Goal: Task Accomplishment & Management: Manage account settings

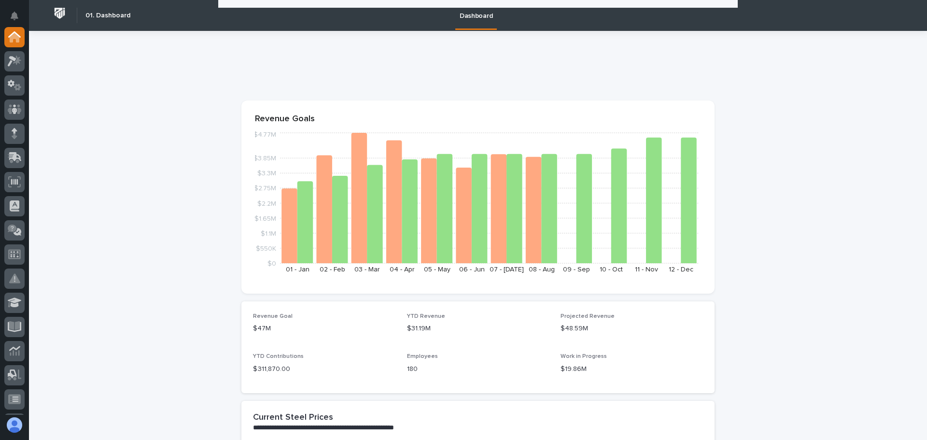
scroll to position [885, 0]
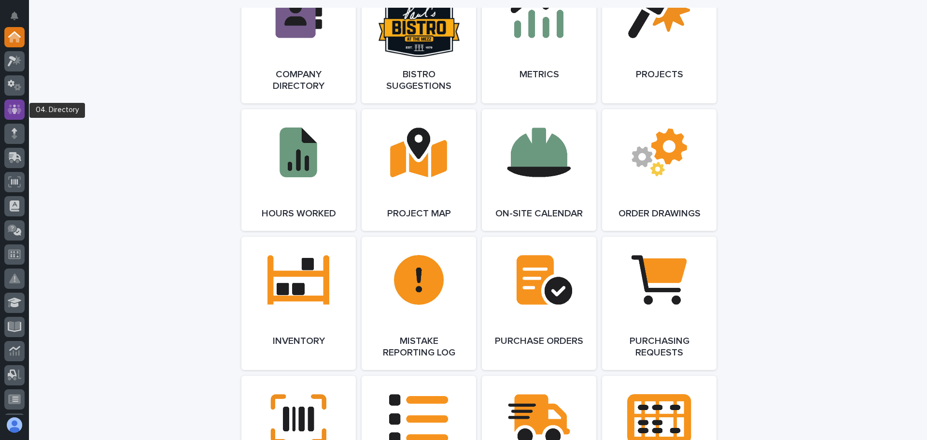
click at [11, 101] on div at bounding box center [14, 109] width 20 height 20
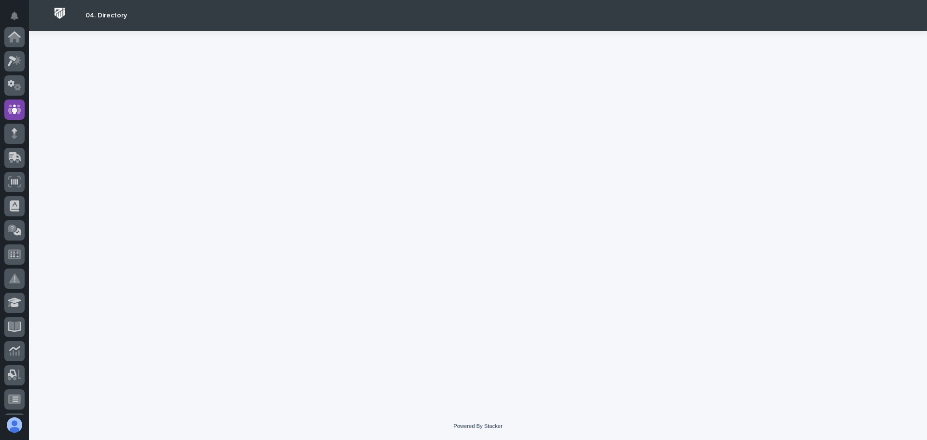
scroll to position [72, 0]
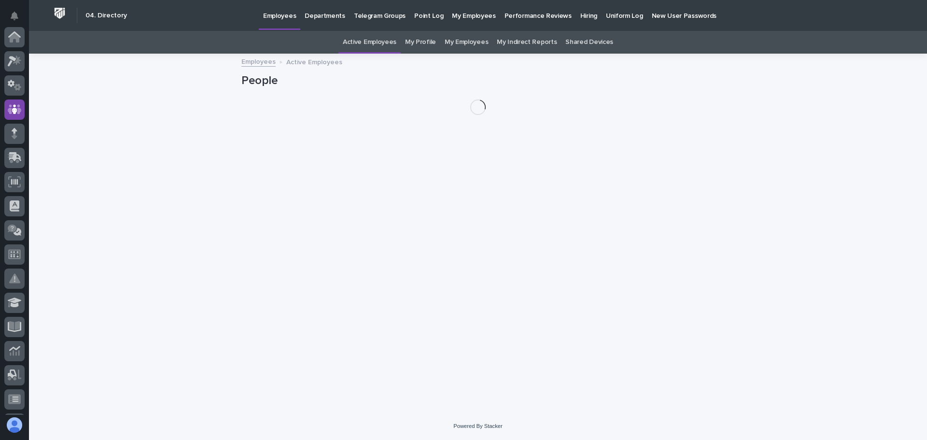
scroll to position [72, 0]
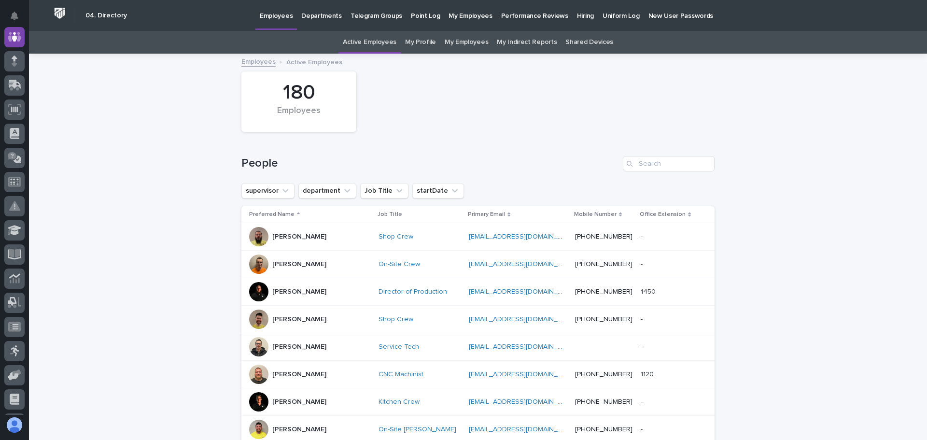
click at [464, 42] on link "My Employees" at bounding box center [466, 42] width 43 height 23
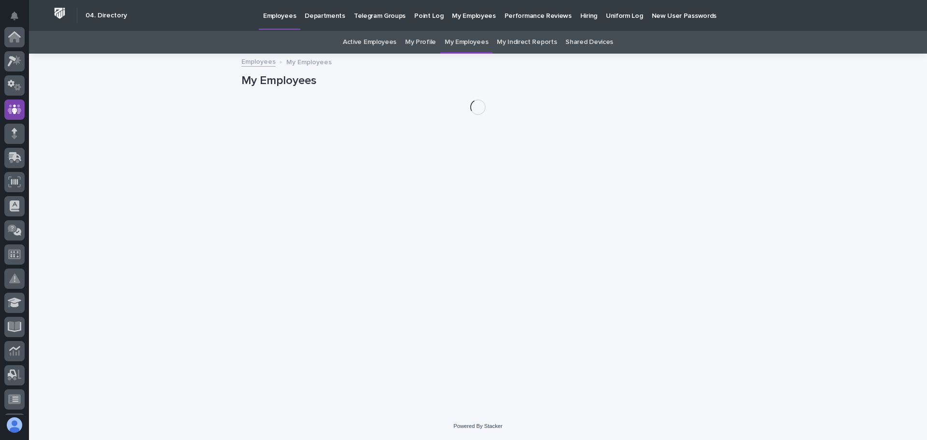
scroll to position [72, 0]
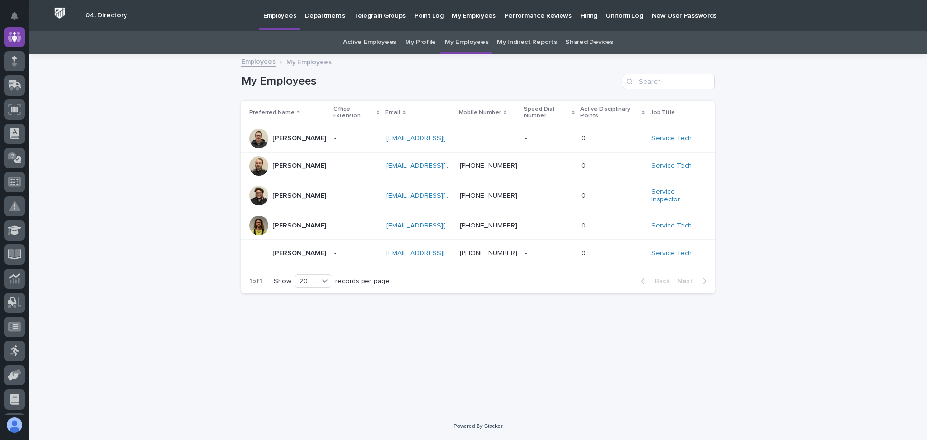
click at [316, 164] on div "[PERSON_NAME]" at bounding box center [287, 165] width 77 height 19
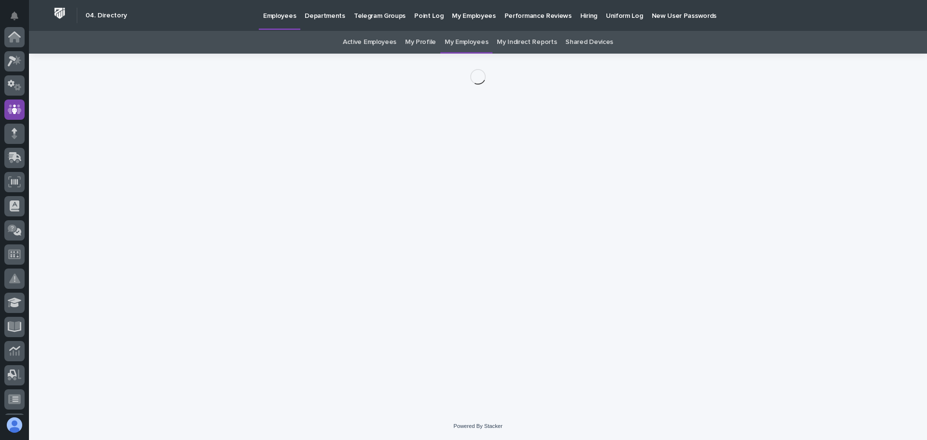
scroll to position [72, 0]
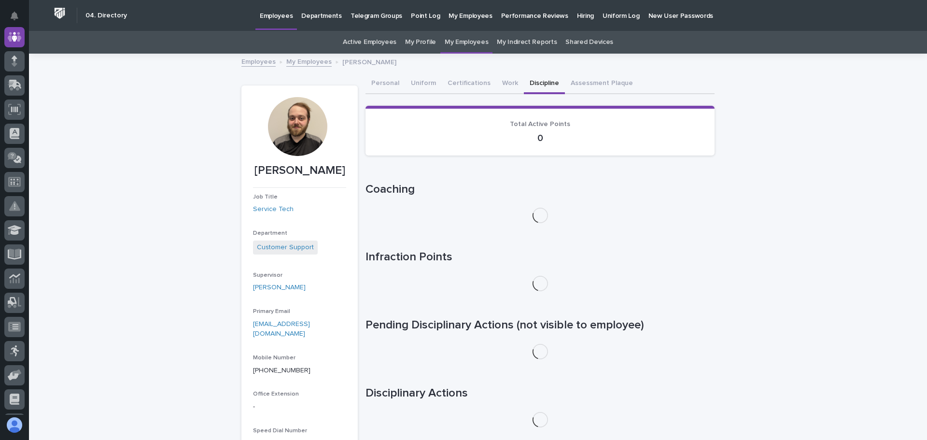
click at [531, 82] on button "Discipline" at bounding box center [544, 84] width 41 height 20
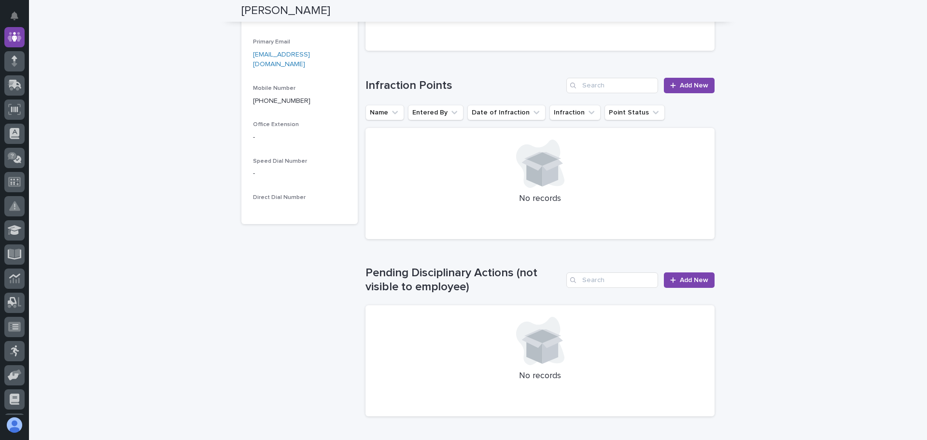
scroll to position [252, 0]
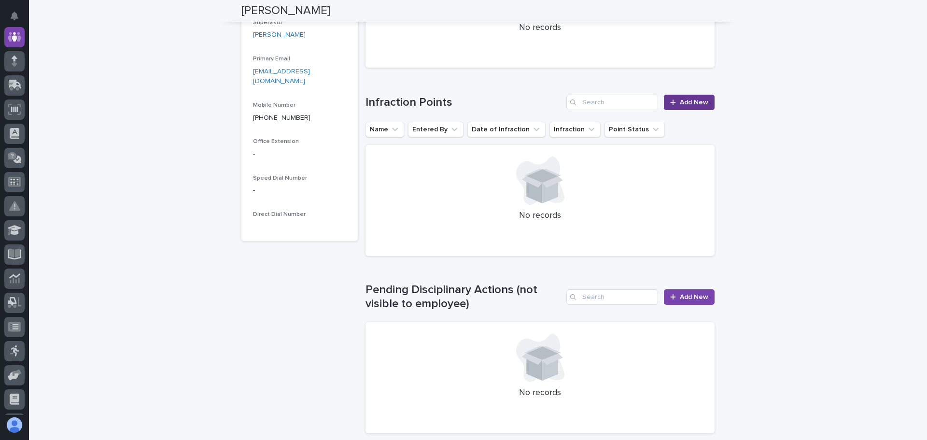
click at [680, 99] on span "Add New" at bounding box center [694, 102] width 28 height 7
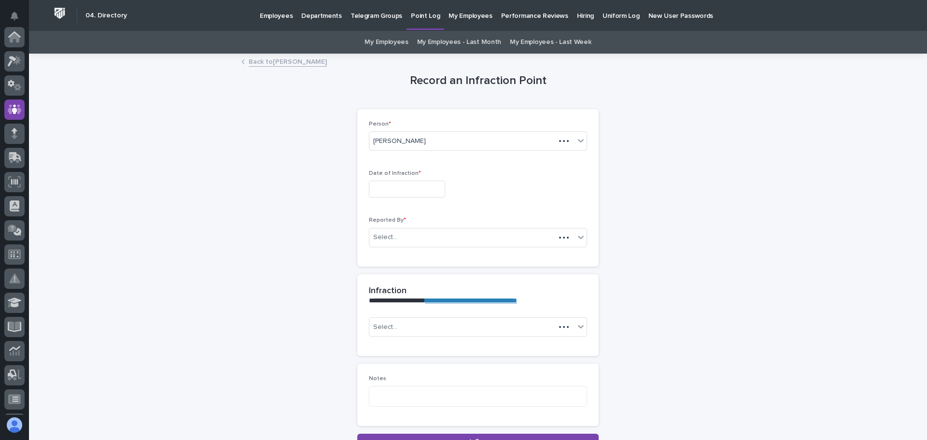
scroll to position [72, 0]
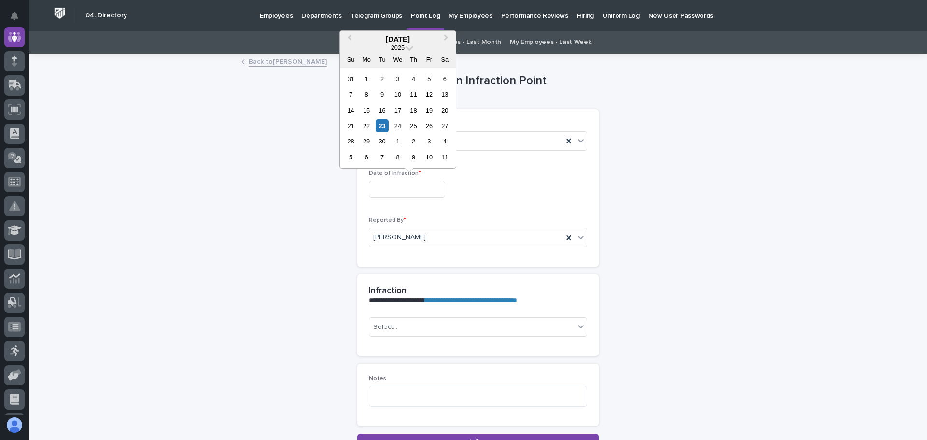
click at [386, 187] on input "text" at bounding box center [407, 189] width 76 height 17
click at [381, 123] on div "23" at bounding box center [382, 125] width 13 height 13
type input "**********"
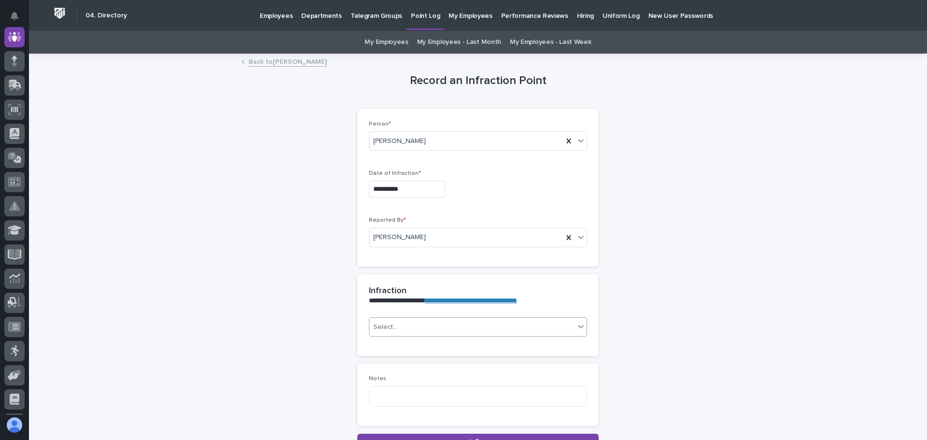
click at [578, 327] on icon at bounding box center [581, 326] width 6 height 3
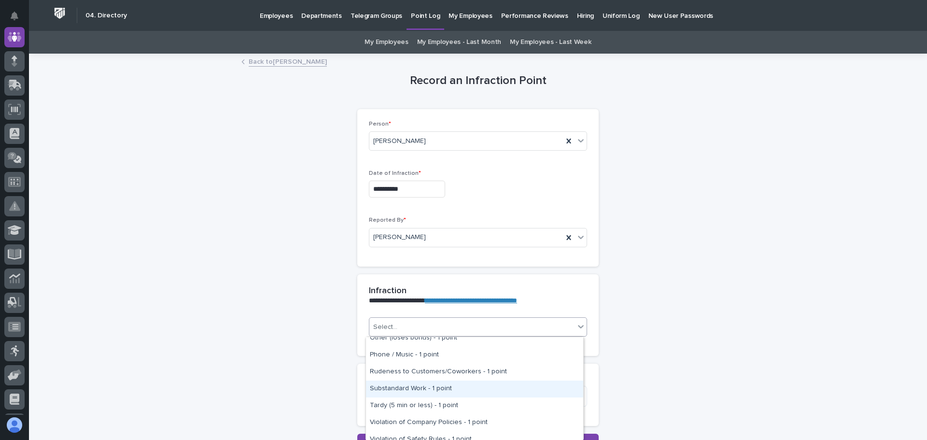
scroll to position [201, 0]
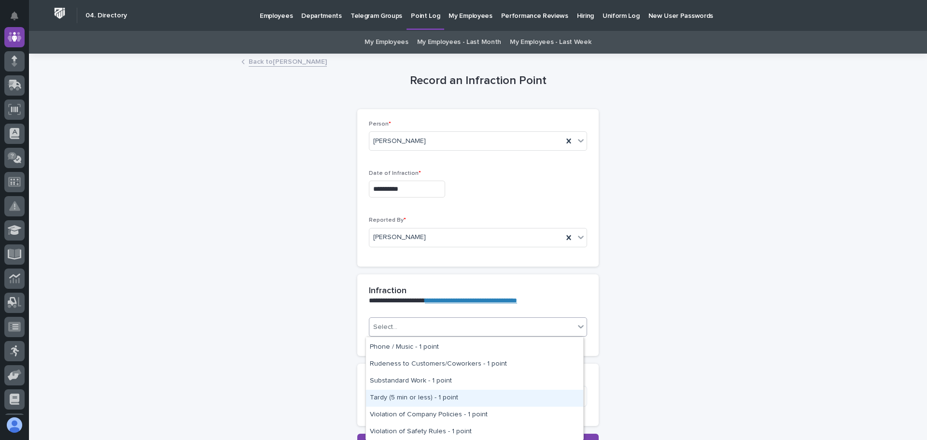
click at [446, 396] on div "Tardy (5 min or less) - 1 point" at bounding box center [474, 398] width 217 height 17
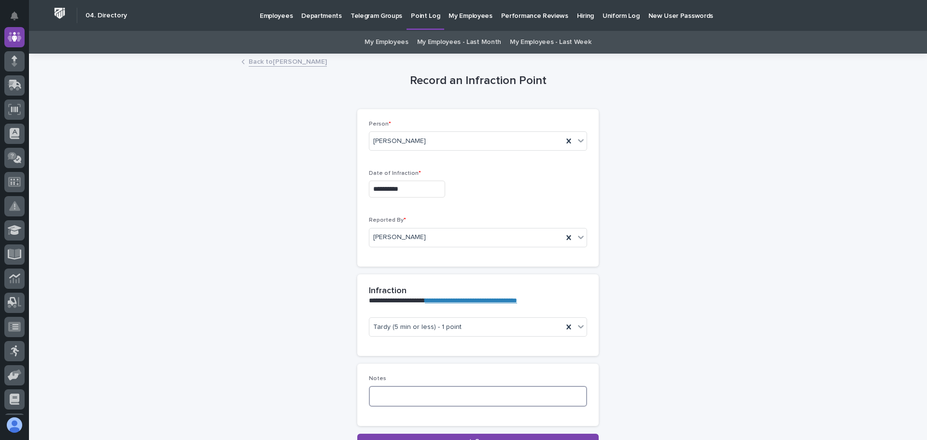
click at [375, 393] on textarea at bounding box center [478, 396] width 218 height 21
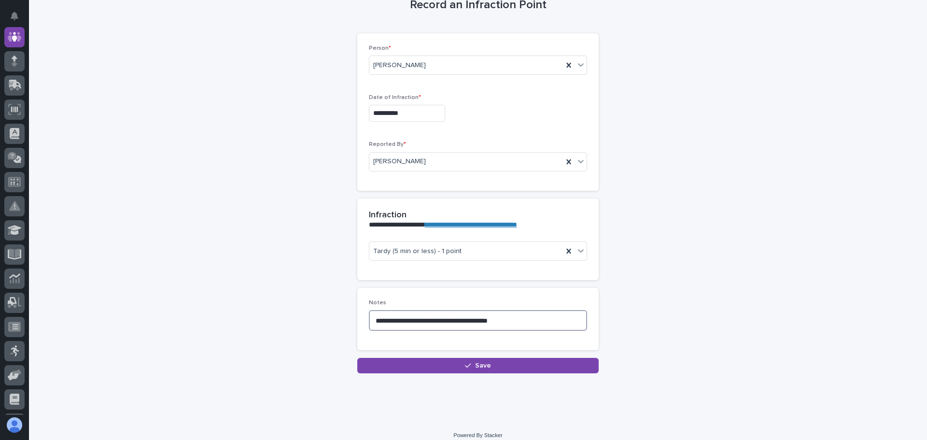
scroll to position [85, 0]
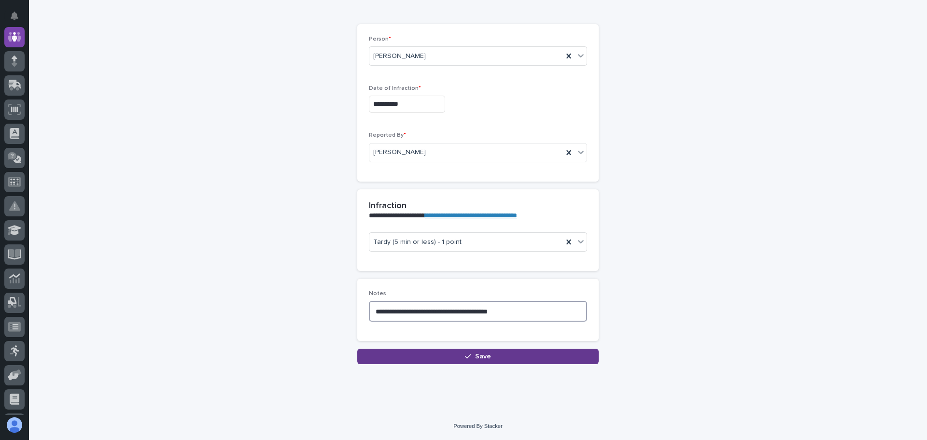
type textarea "**********"
click at [466, 355] on icon "button" at bounding box center [468, 356] width 6 height 7
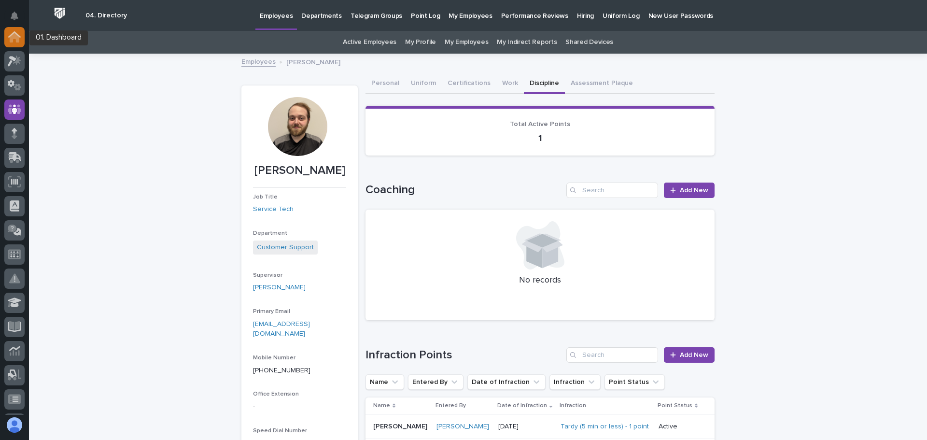
click at [14, 34] on icon at bounding box center [15, 38] width 10 height 10
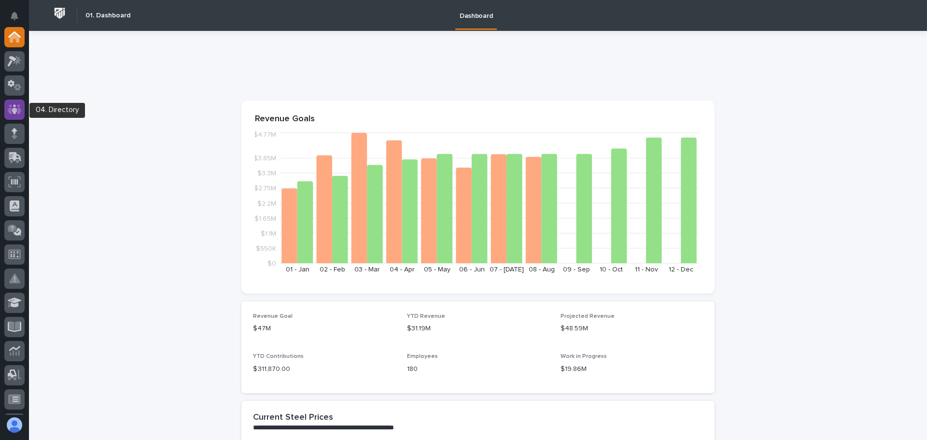
click at [11, 110] on icon at bounding box center [15, 109] width 14 height 10
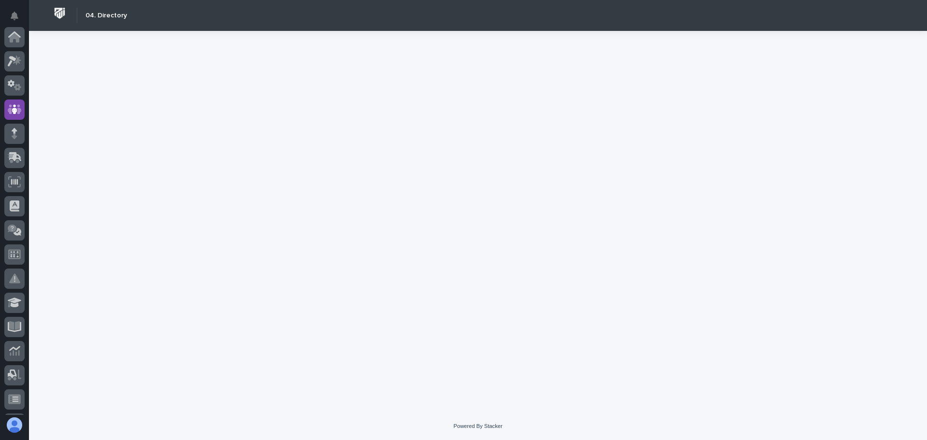
scroll to position [72, 0]
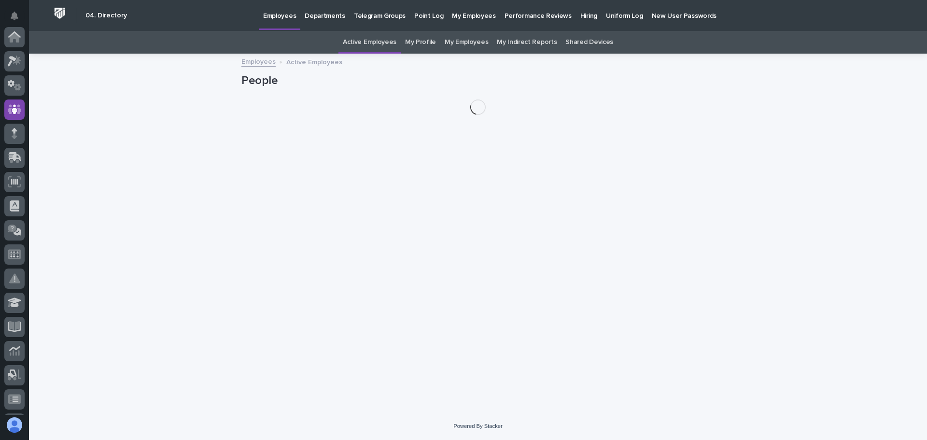
scroll to position [72, 0]
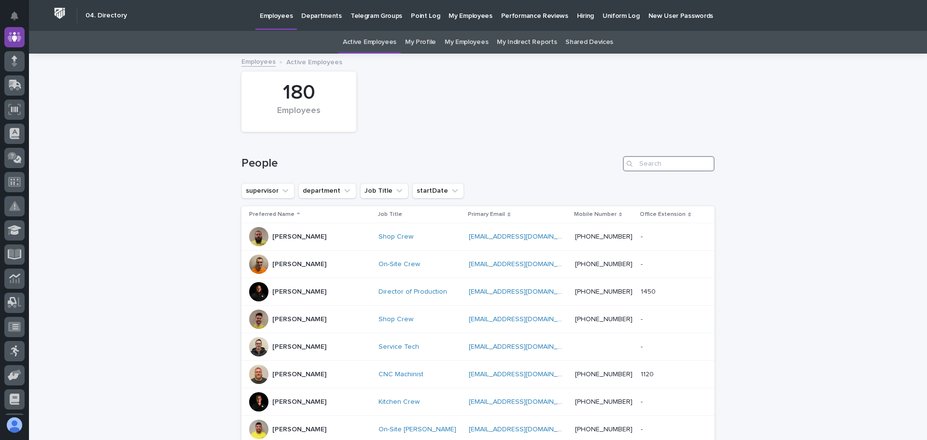
click at [635, 162] on input "Search" at bounding box center [669, 163] width 92 height 15
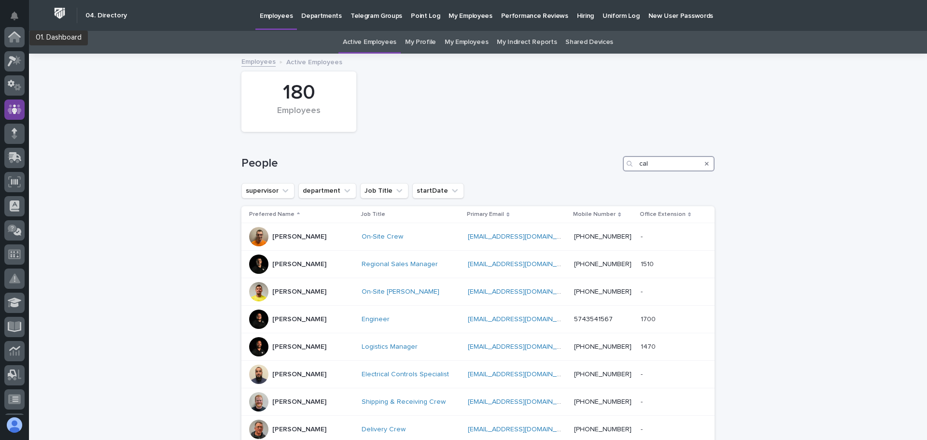
type input "cal"
click at [14, 39] on icon at bounding box center [14, 36] width 13 height 11
